Goal: Use online tool/utility: Utilize a website feature to perform a specific function

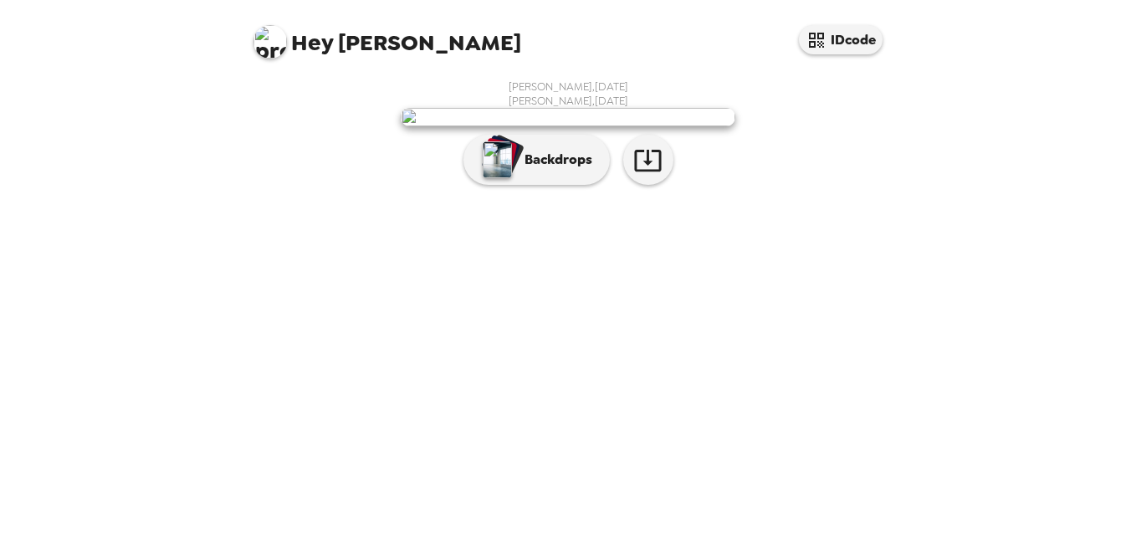
scroll to position [82, 0]
click at [564, 185] on button "Backdrops" at bounding box center [537, 160] width 146 height 50
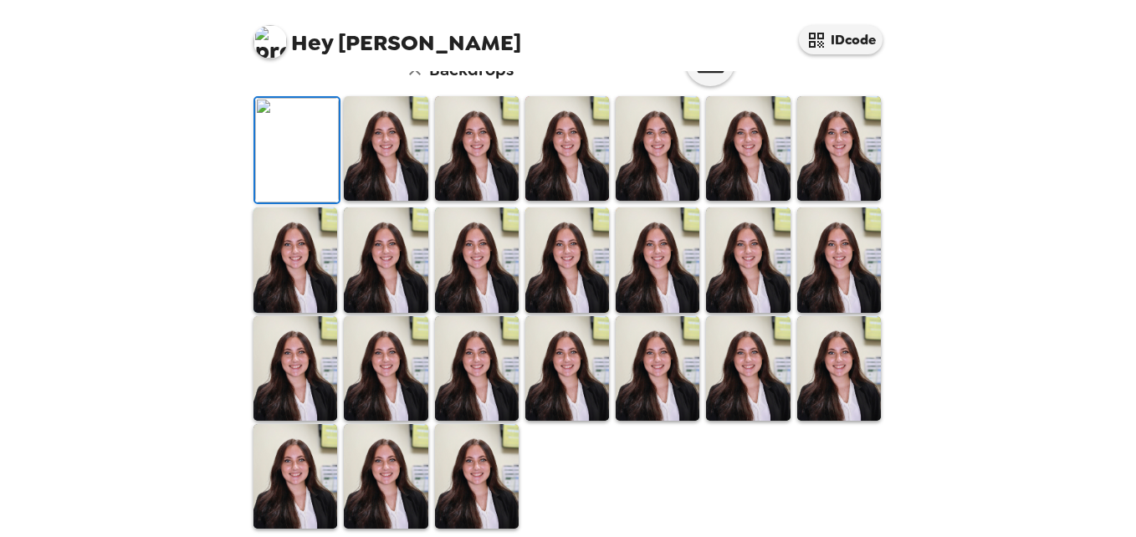
scroll to position [169, 0]
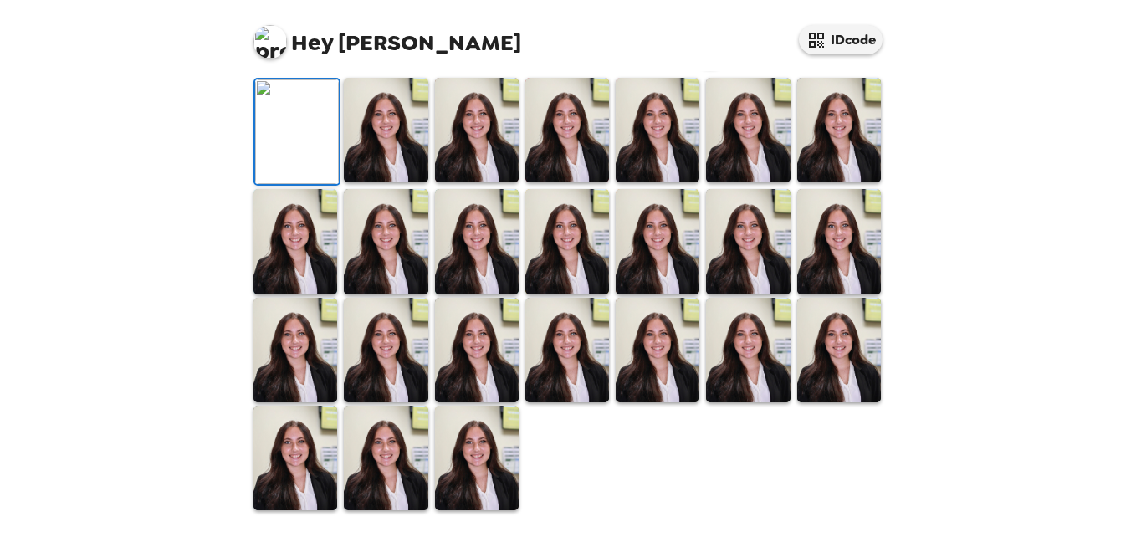
click at [404, 182] on img at bounding box center [386, 130] width 84 height 105
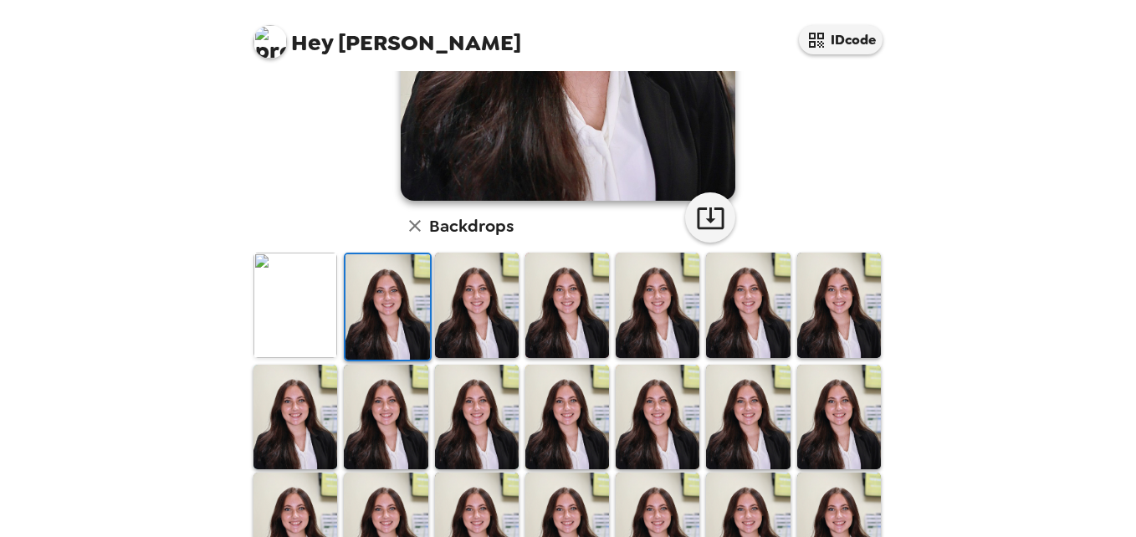
scroll to position [326, 0]
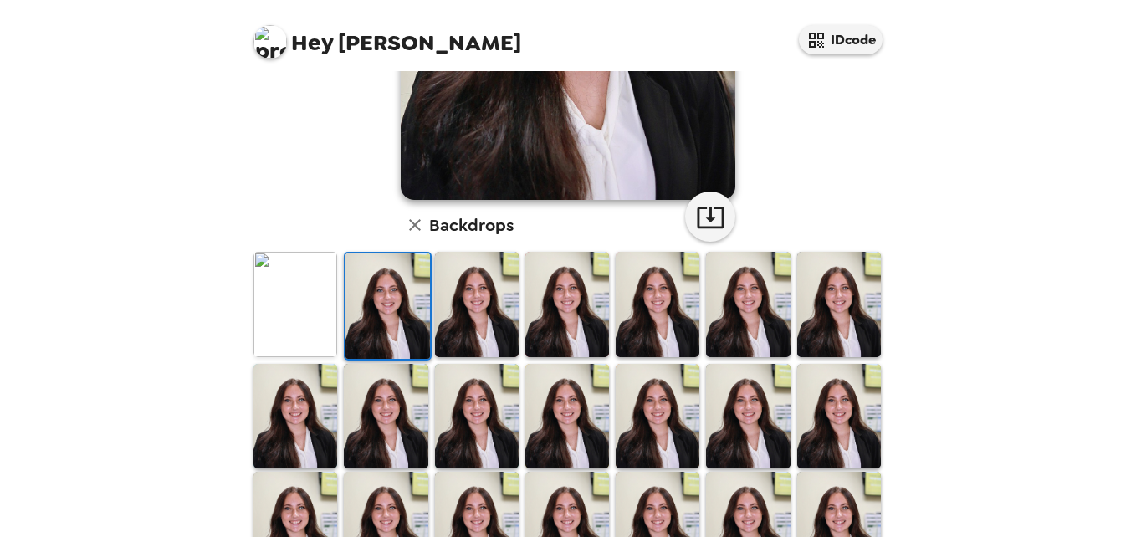
click at [446, 288] on img at bounding box center [477, 304] width 84 height 105
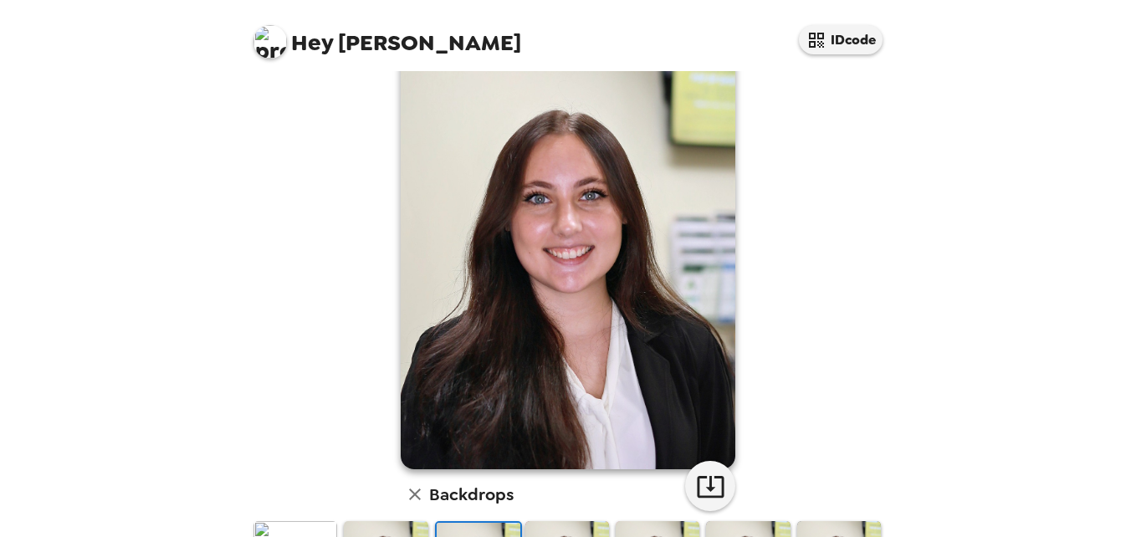
scroll to position [58, 0]
click at [698, 486] on icon "button" at bounding box center [710, 485] width 29 height 29
